Goal: Task Accomplishment & Management: Complete application form

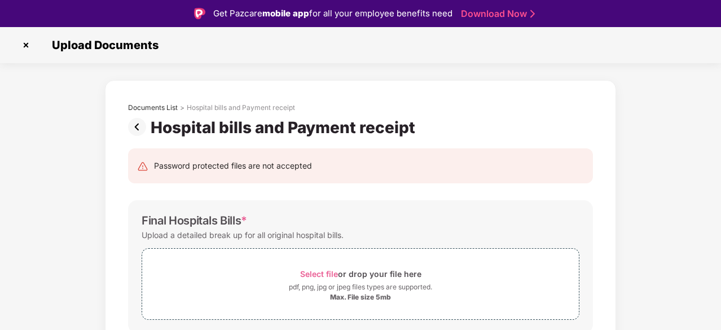
scroll to position [27, 0]
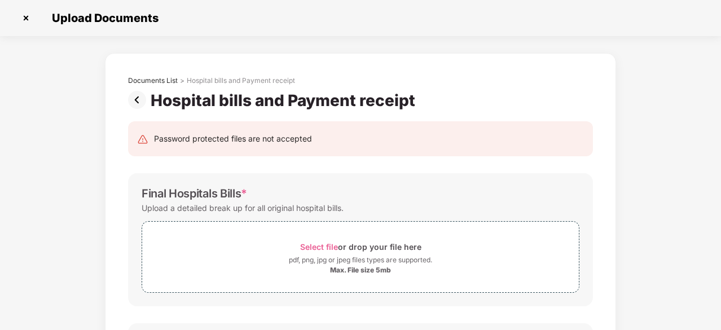
click at [28, 15] on img at bounding box center [26, 18] width 18 height 18
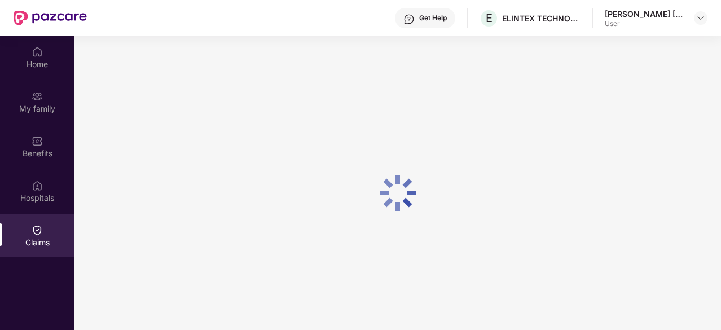
scroll to position [61, 0]
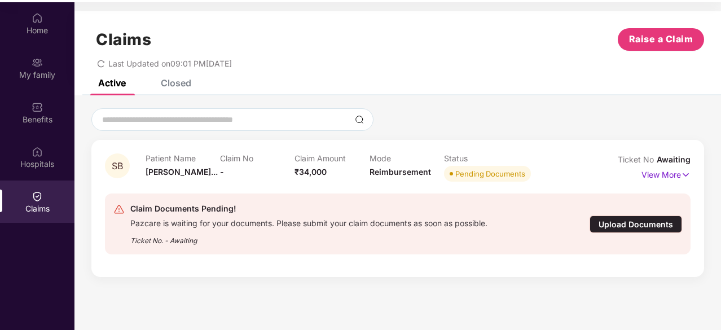
click at [608, 228] on div "Upload Documents" at bounding box center [636, 223] width 93 height 17
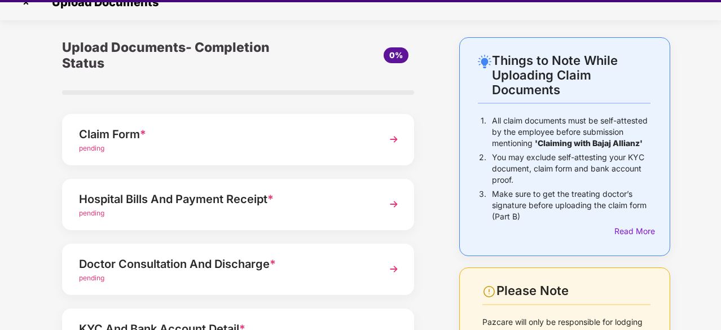
scroll to position [17, 0]
click at [393, 270] on img at bounding box center [394, 269] width 20 height 20
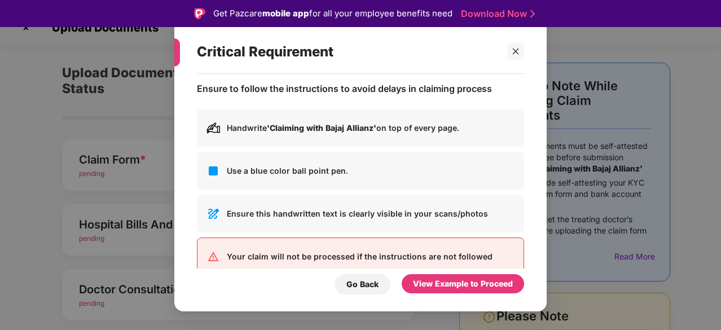
scroll to position [0, 0]
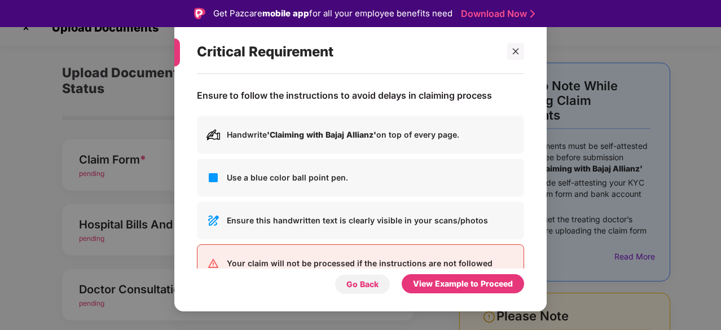
click at [355, 291] on div "Go Back" at bounding box center [363, 284] width 56 height 20
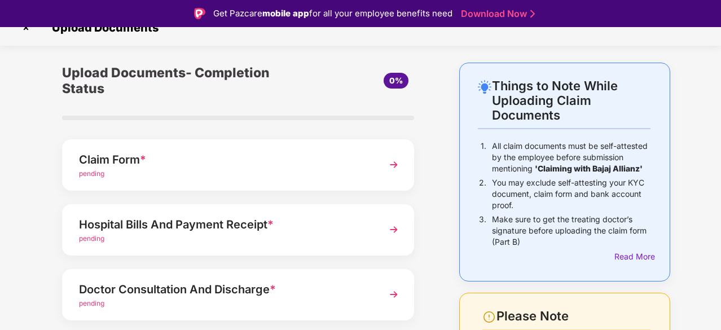
click at [390, 161] on img at bounding box center [394, 165] width 20 height 20
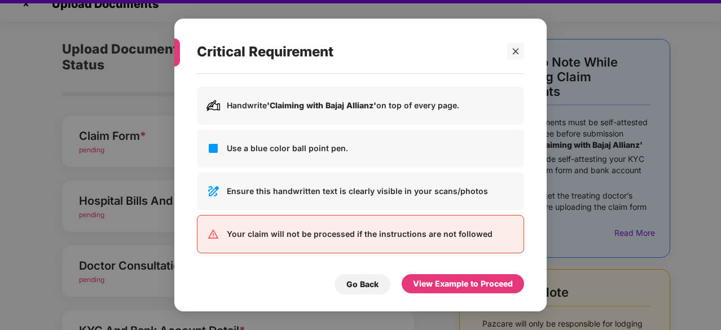
scroll to position [27, 0]
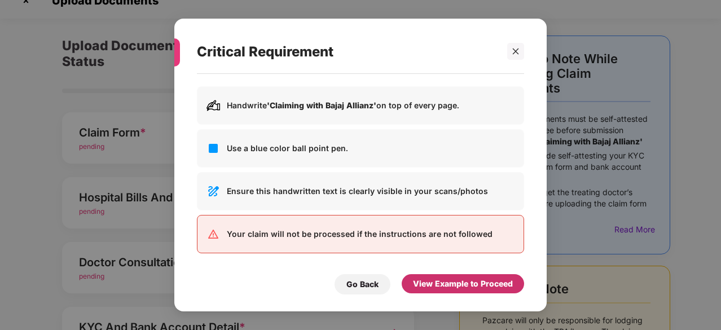
click at [417, 278] on div "View Example to Proceed" at bounding box center [463, 284] width 100 height 12
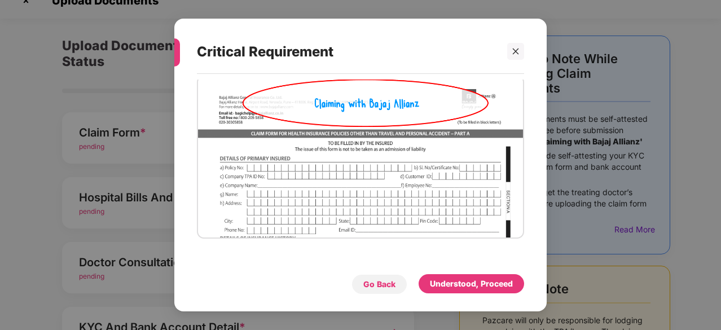
click at [385, 283] on div "Go Back" at bounding box center [379, 284] width 32 height 12
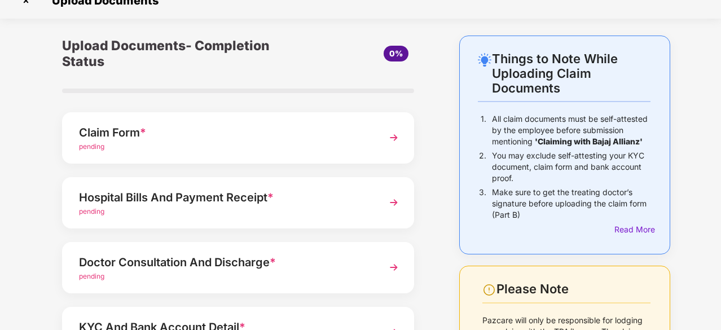
click at [389, 130] on img at bounding box center [394, 137] width 20 height 20
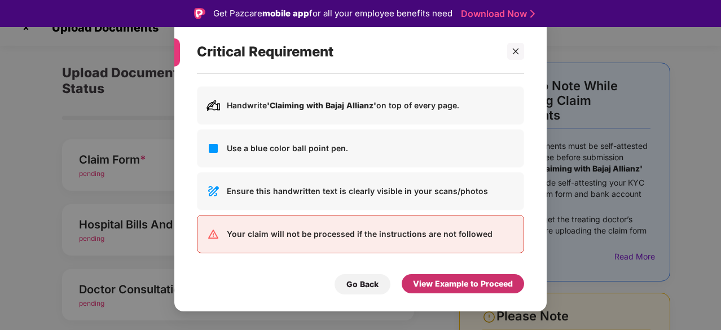
click at [426, 287] on div "View Example to Proceed" at bounding box center [463, 284] width 100 height 12
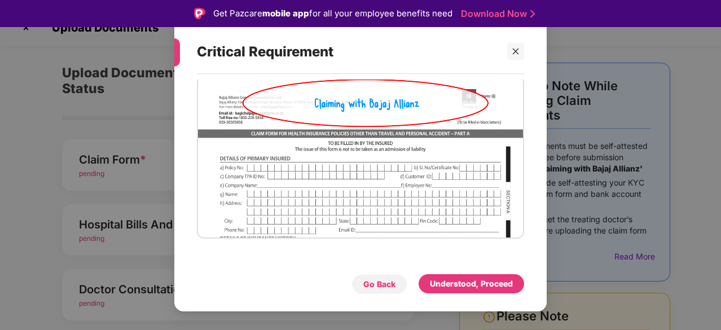
click at [397, 281] on div "Go Back" at bounding box center [379, 284] width 56 height 20
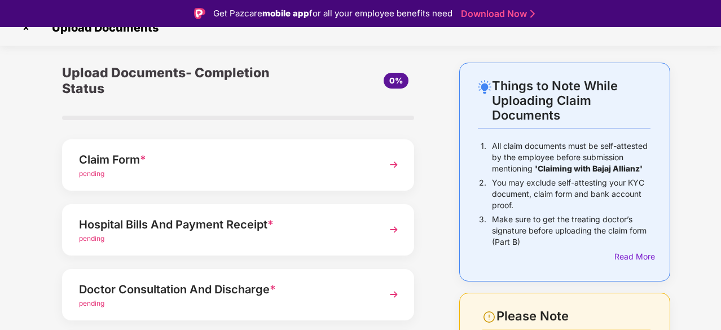
click at [395, 165] on img at bounding box center [394, 165] width 20 height 20
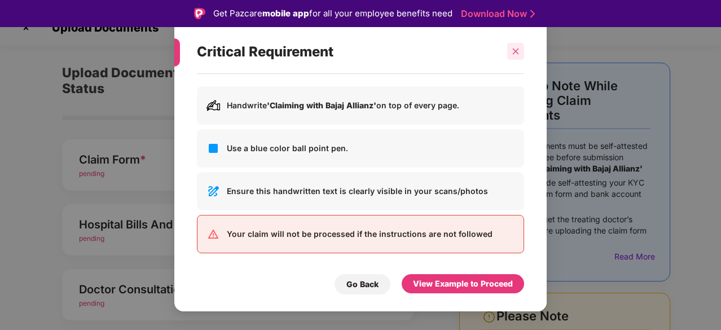
click at [517, 53] on icon "close" at bounding box center [516, 52] width 6 height 6
